Goal: Information Seeking & Learning: Learn about a topic

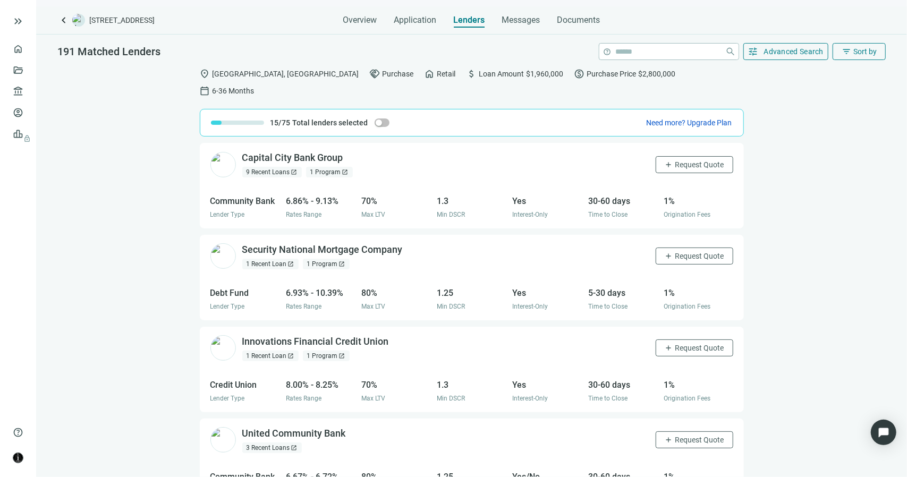
scroll to position [719, 0]
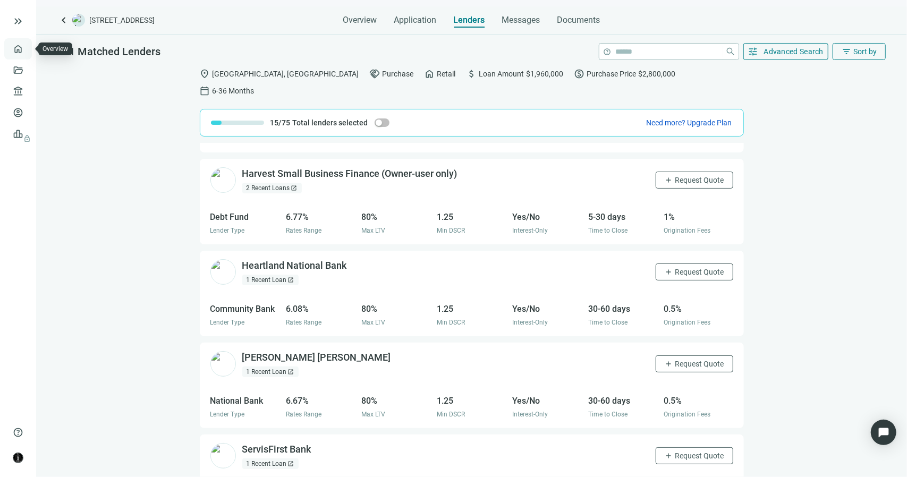
click at [27, 49] on link "Overview" at bounding box center [42, 49] width 31 height 8
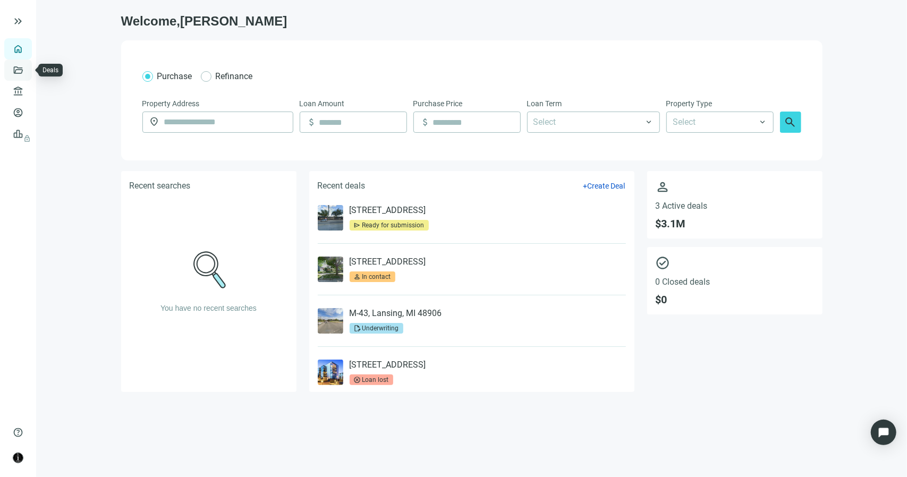
click at [27, 73] on link "Deals" at bounding box center [36, 70] width 19 height 8
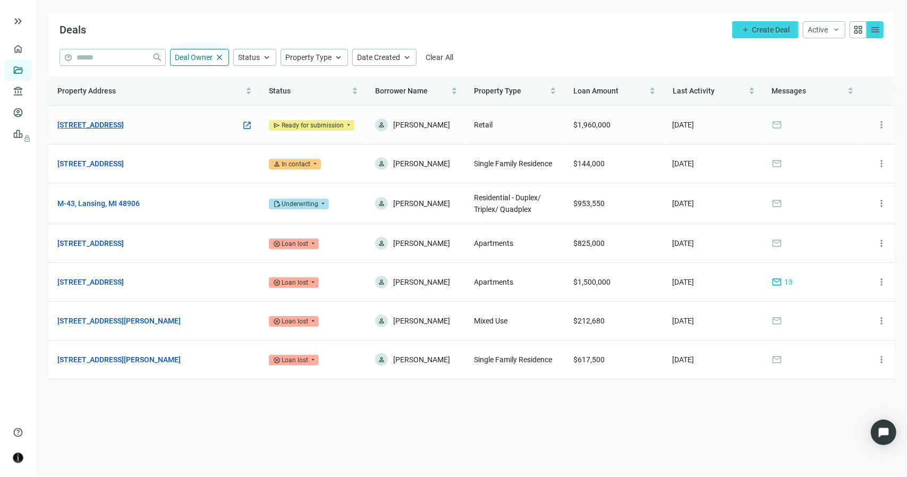
click at [124, 124] on link "[STREET_ADDRESS]" at bounding box center [90, 125] width 66 height 12
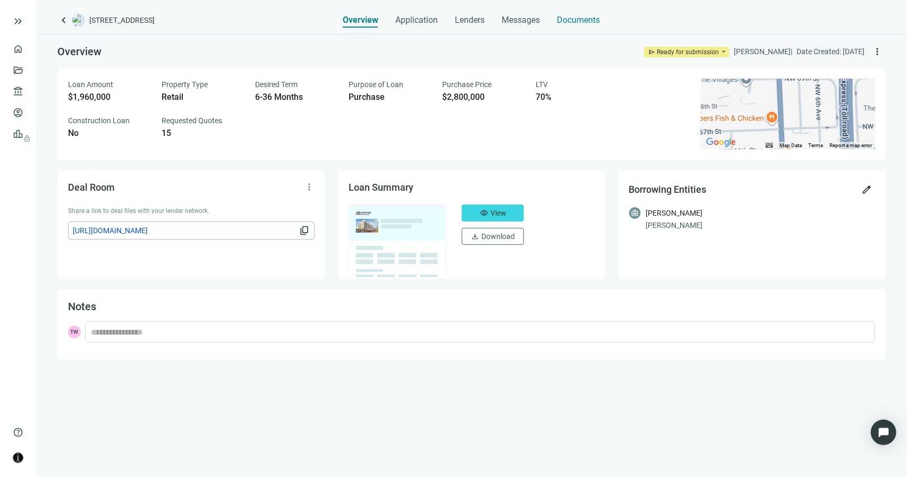
click at [568, 24] on span "Documents" at bounding box center [578, 20] width 43 height 11
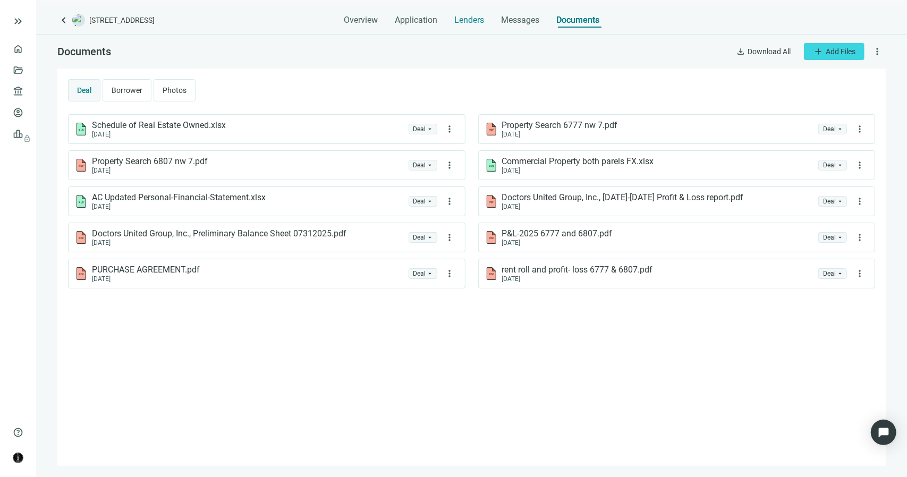
click at [463, 20] on span "Lenders" at bounding box center [469, 20] width 30 height 11
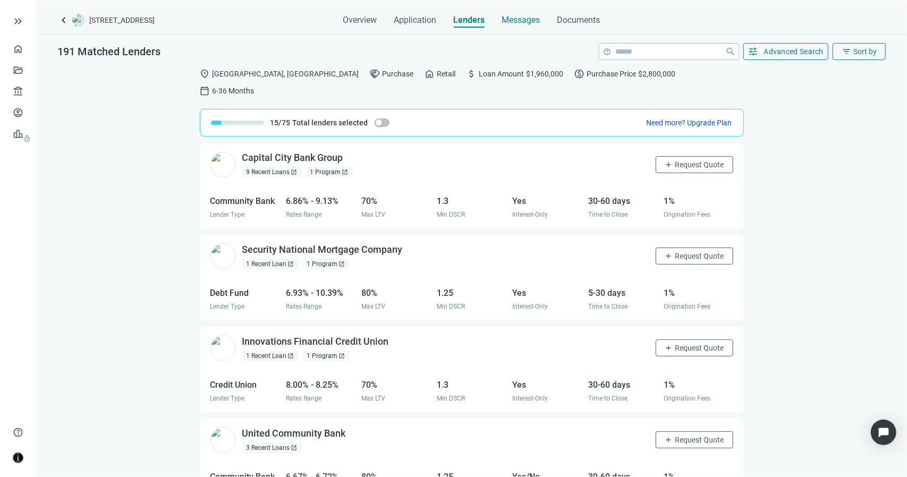
click at [514, 20] on span "Messages" at bounding box center [521, 20] width 38 height 10
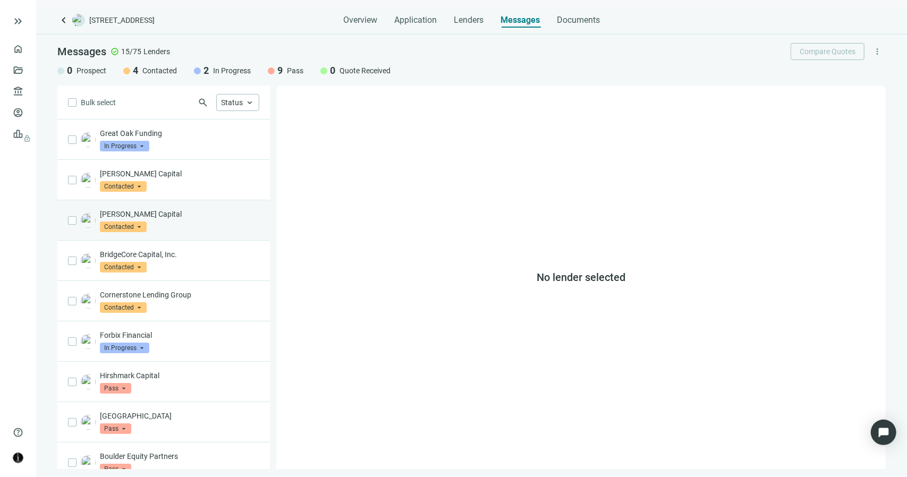
click at [141, 213] on p "[PERSON_NAME] Capital" at bounding box center [179, 214] width 159 height 11
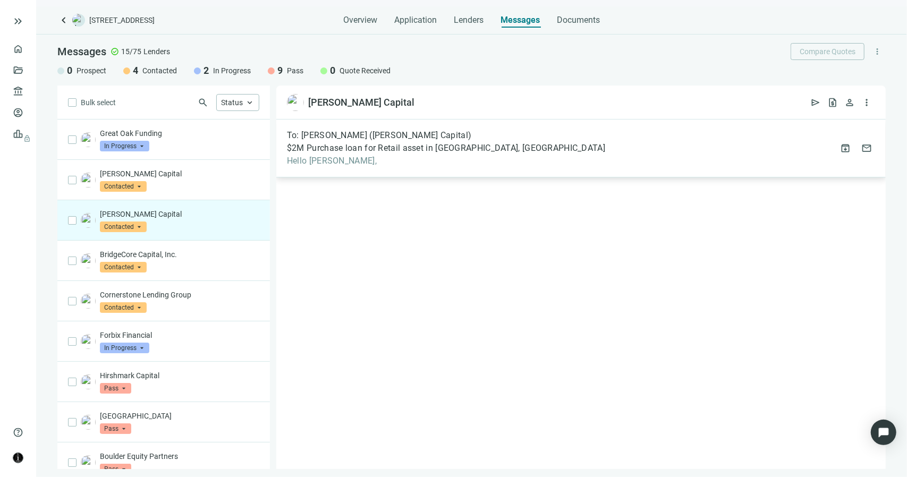
click at [341, 138] on span "To: [PERSON_NAME] ([PERSON_NAME] Capital)" at bounding box center [379, 135] width 184 height 11
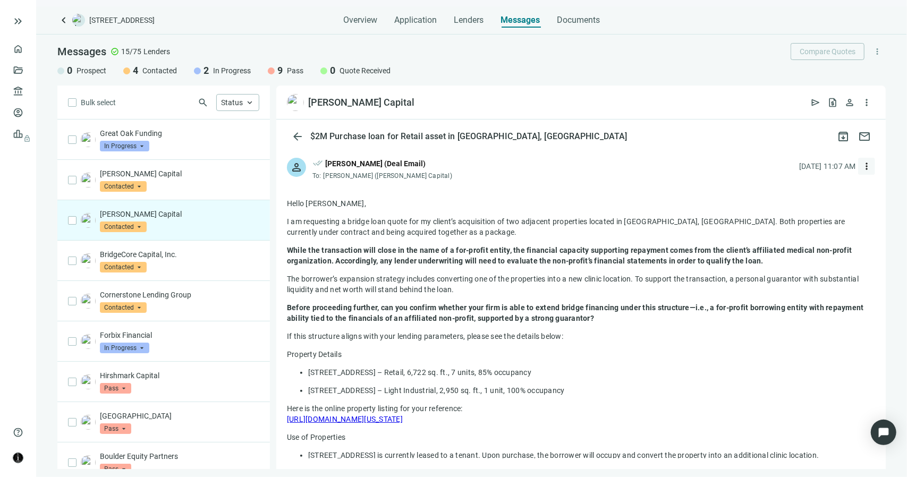
click at [861, 168] on span "more_vert" at bounding box center [866, 166] width 11 height 11
click at [419, 102] on span "open_in_new" at bounding box center [424, 102] width 11 height 11
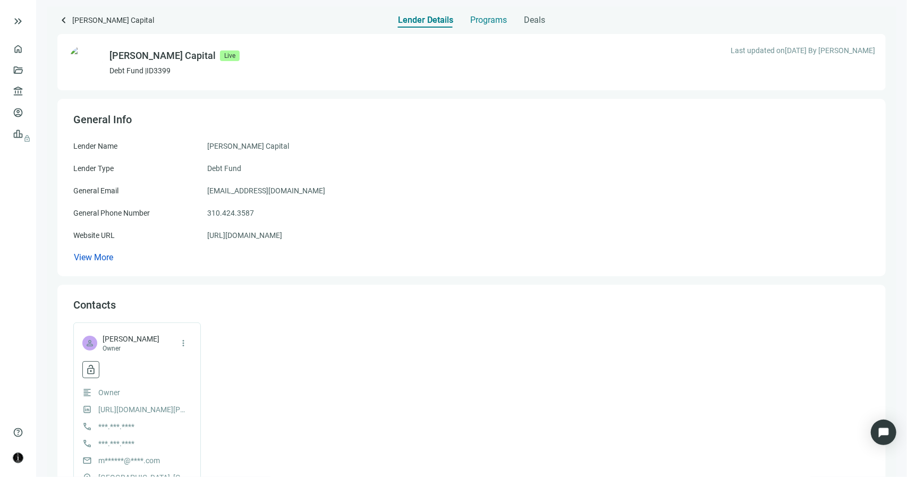
click at [475, 18] on span "Programs" at bounding box center [488, 20] width 37 height 11
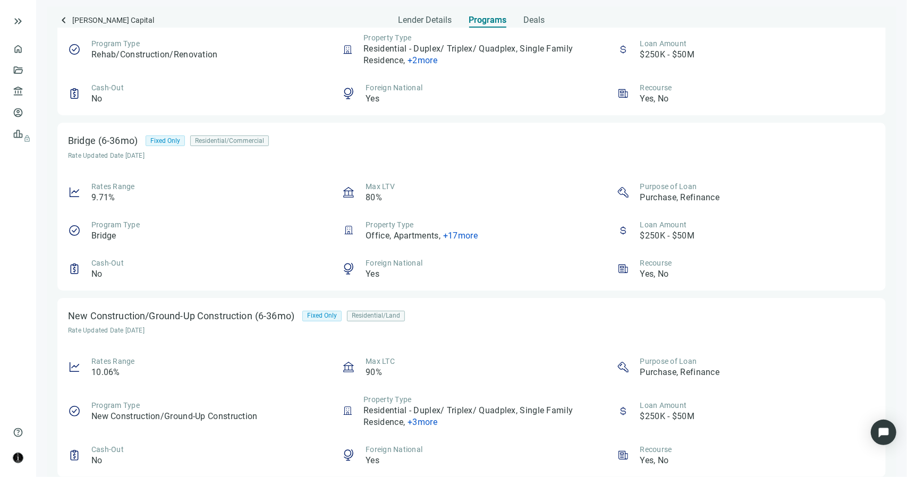
scroll to position [126, 0]
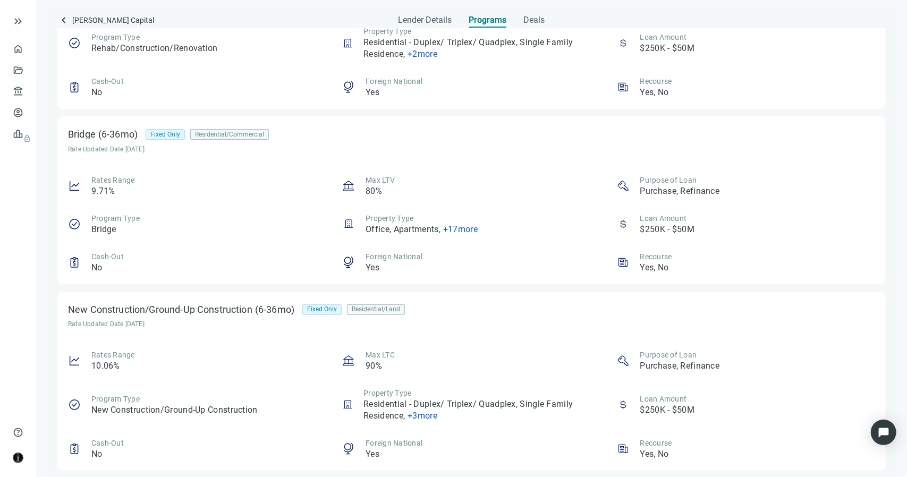
click at [417, 416] on span "+ 3 more" at bounding box center [422, 416] width 30 height 10
click at [465, 229] on span "+ 17 more" at bounding box center [460, 229] width 35 height 10
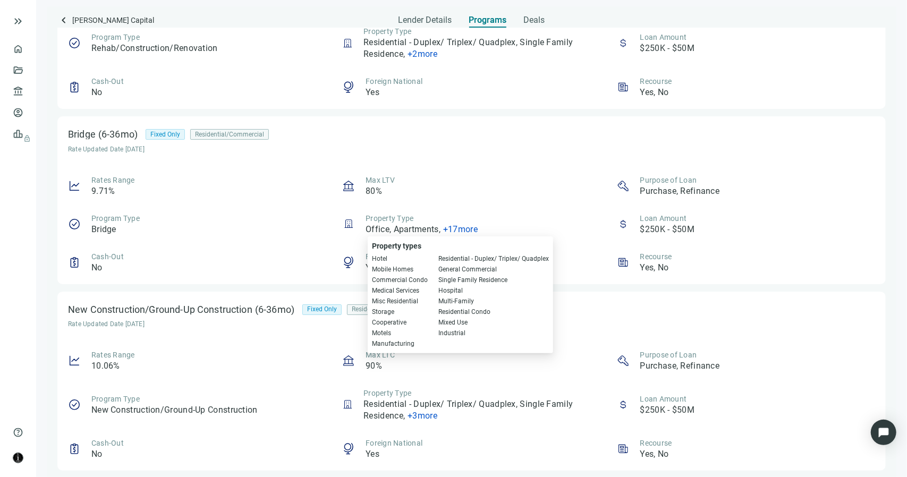
click at [465, 229] on span "+ 17 more" at bounding box center [460, 229] width 35 height 10
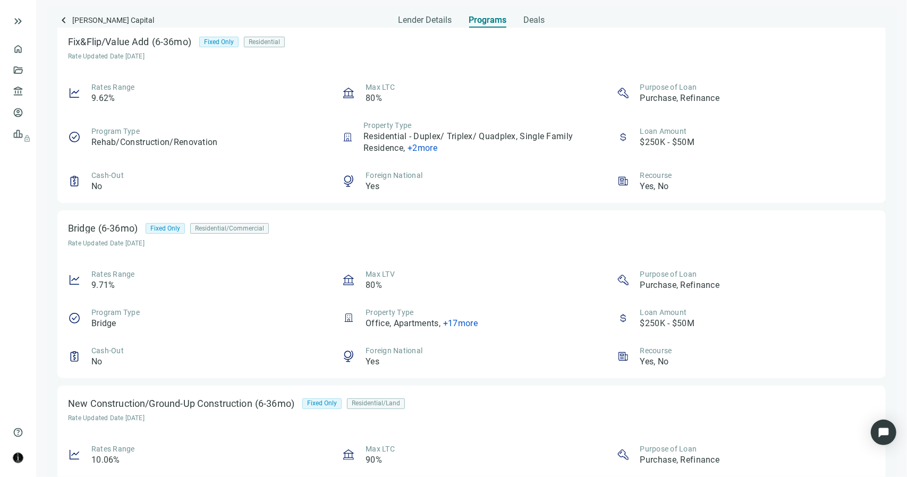
scroll to position [0, 0]
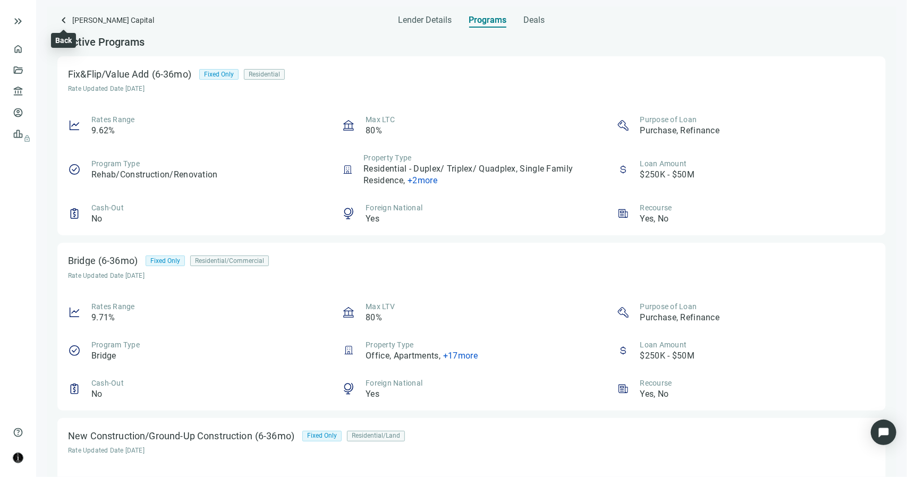
click at [62, 21] on span "keyboard_arrow_left" at bounding box center [63, 20] width 13 height 13
